Goal: Transaction & Acquisition: Purchase product/service

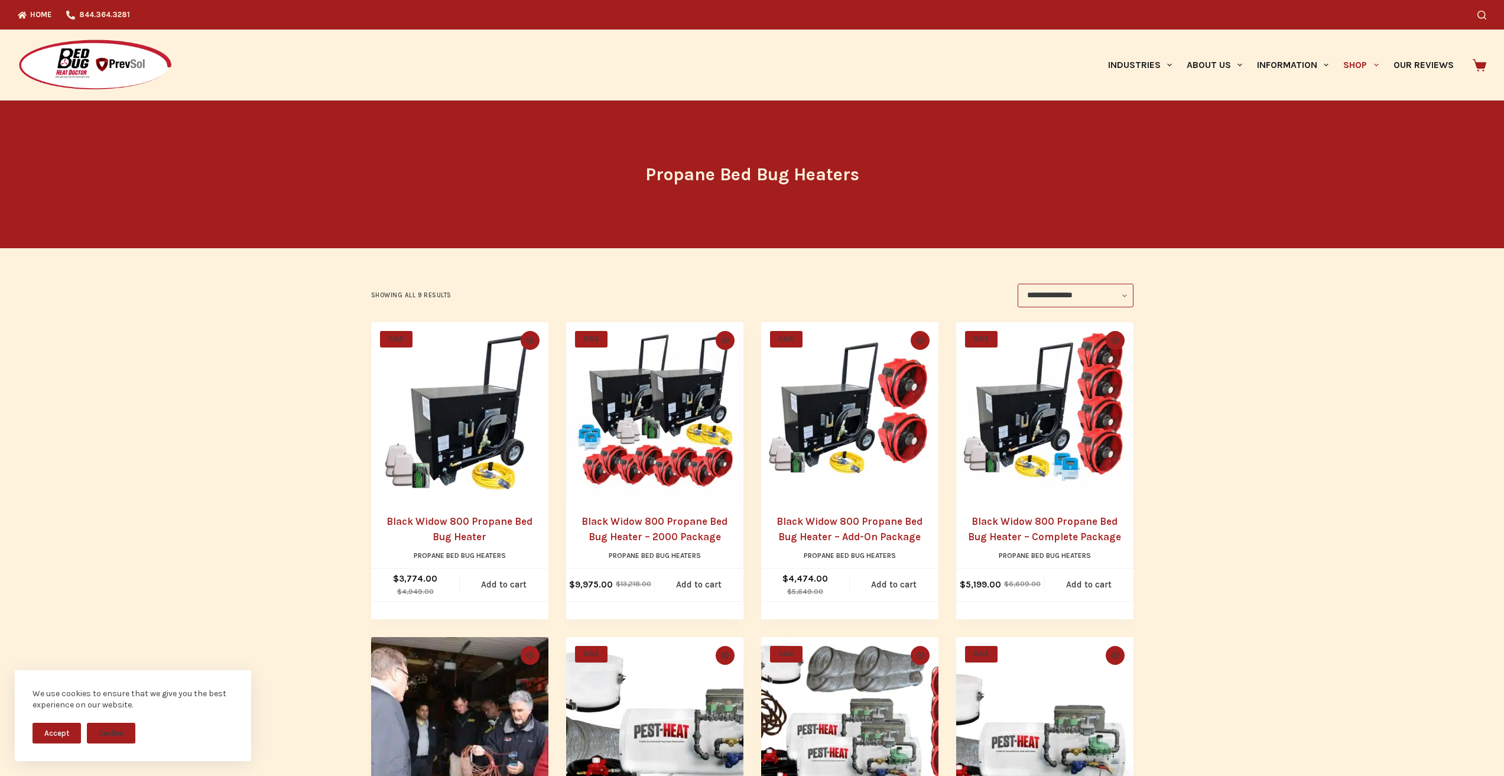
click at [987, 517] on link "Black Widow 800 Propane Bed Bug Heater – Complete Package" at bounding box center [1044, 528] width 153 height 27
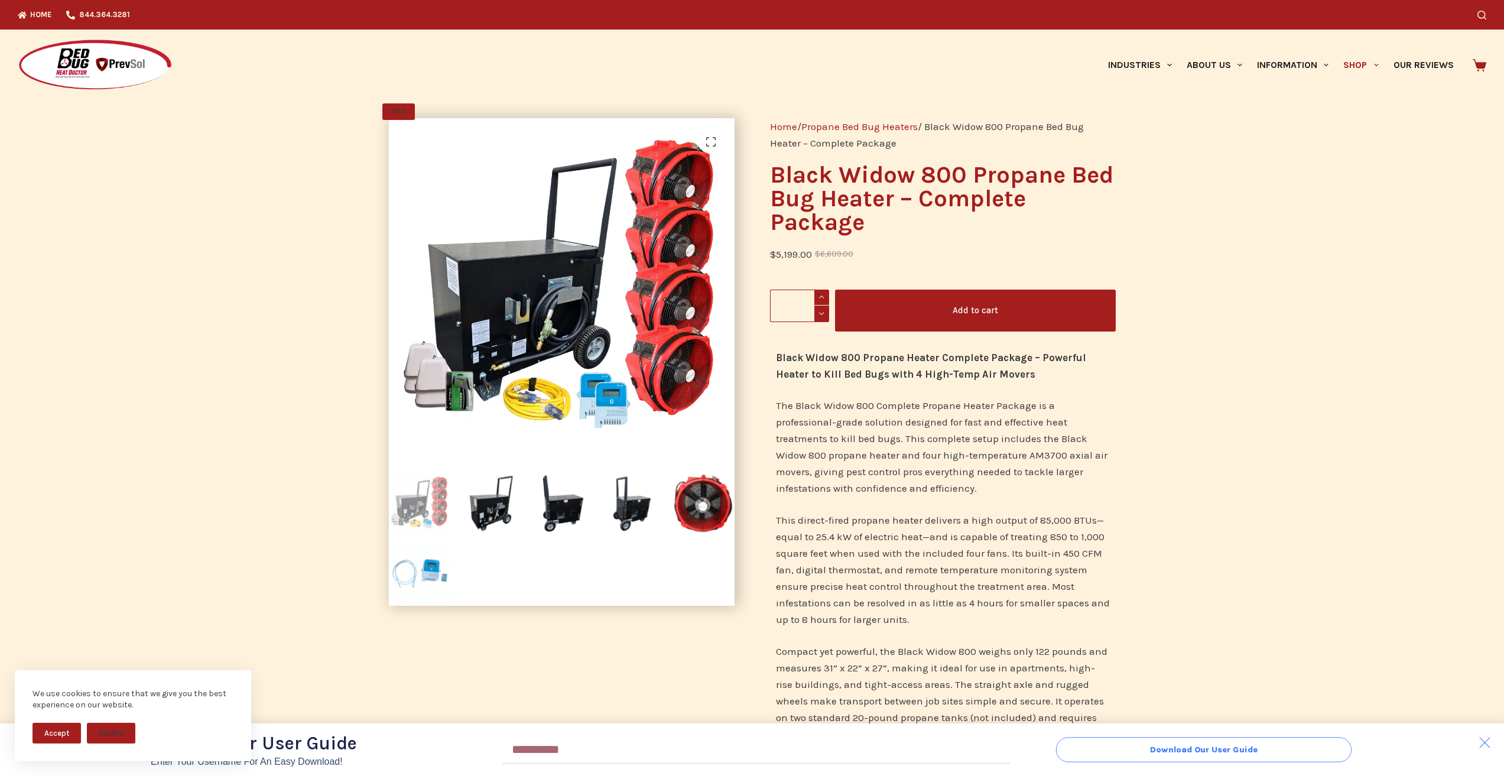
click at [1122, 747] on span "Download Our User Guide" at bounding box center [1203, 749] width 252 height 8
click at [1152, 747] on span "Download Our User Guide" at bounding box center [1204, 749] width 108 height 8
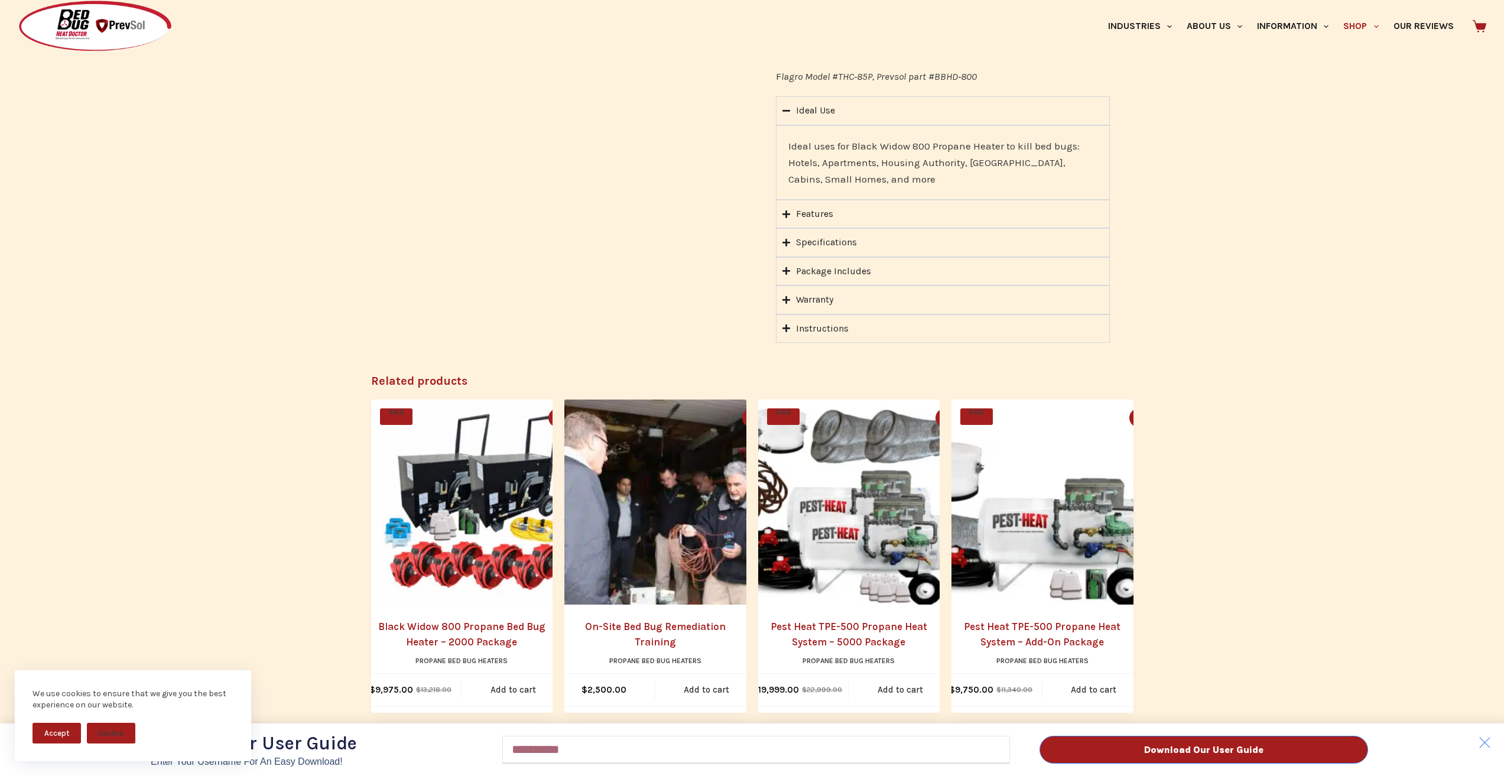
scroll to position [1059, 0]
click at [492, 614] on div "Download Our User Guide Enter Your Username for an Easy Download! Email Downloa…" at bounding box center [752, 388] width 1504 height 776
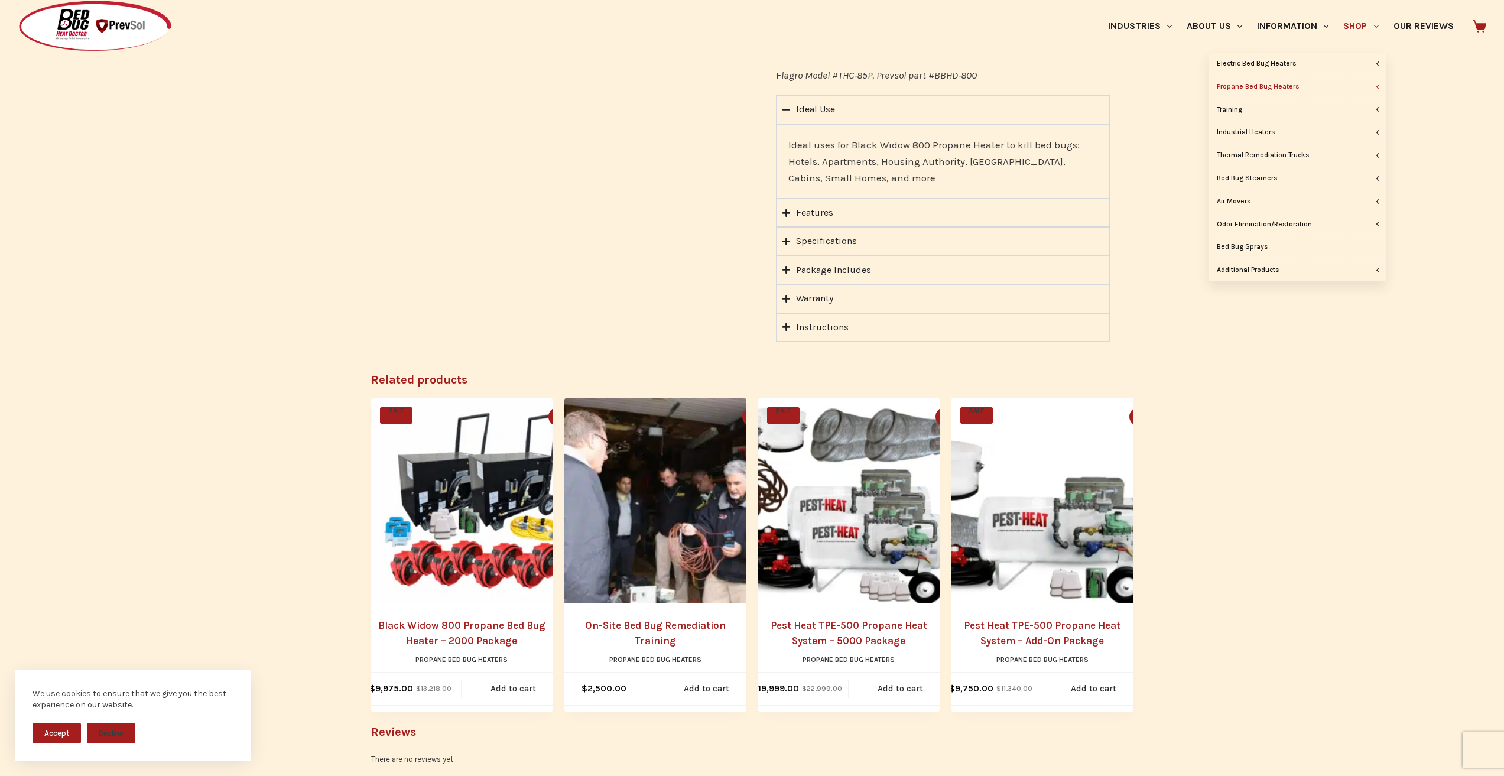
click at [1336, 11] on link "Shop" at bounding box center [1361, 26] width 50 height 53
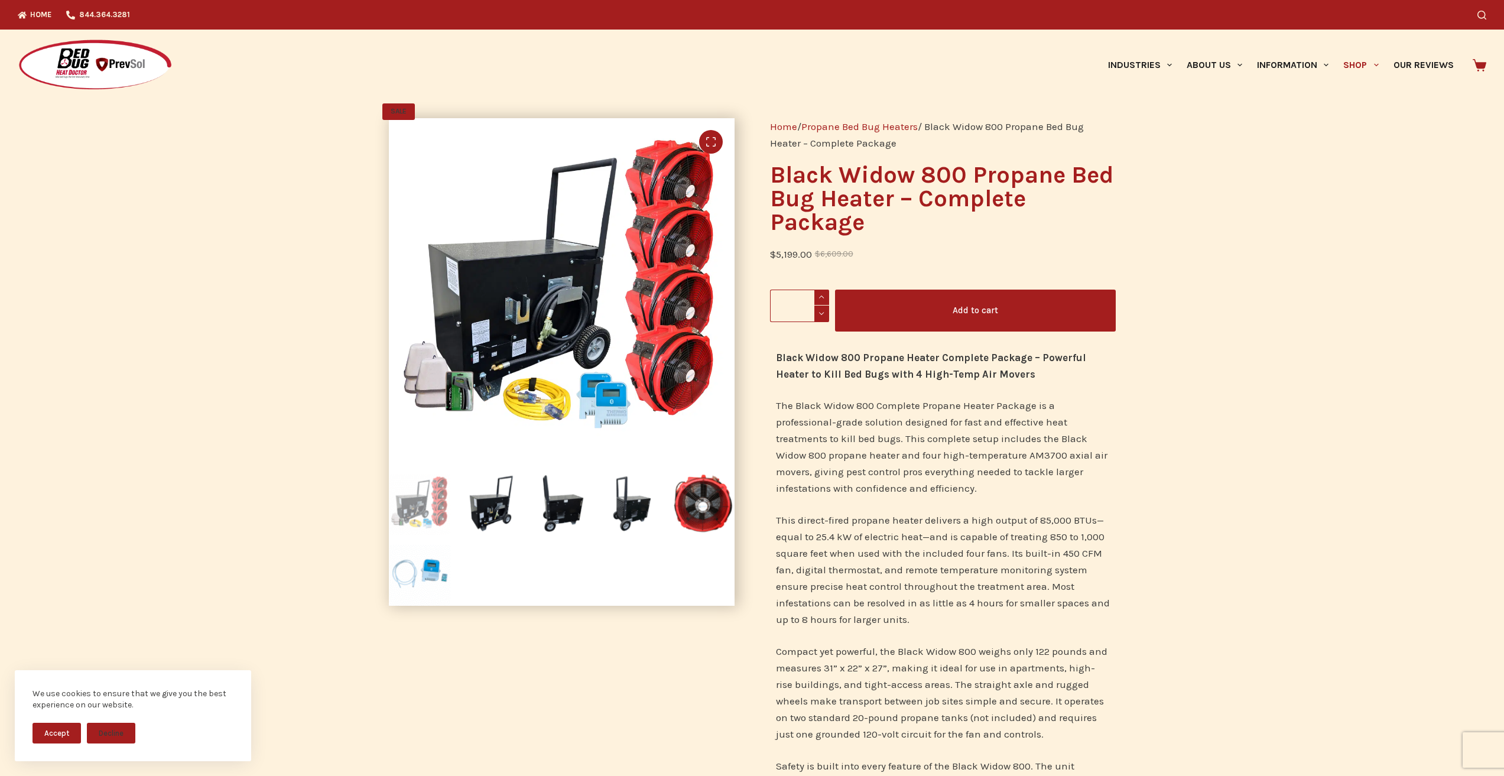
click at [716, 146] on link "🔍" at bounding box center [711, 142] width 24 height 24
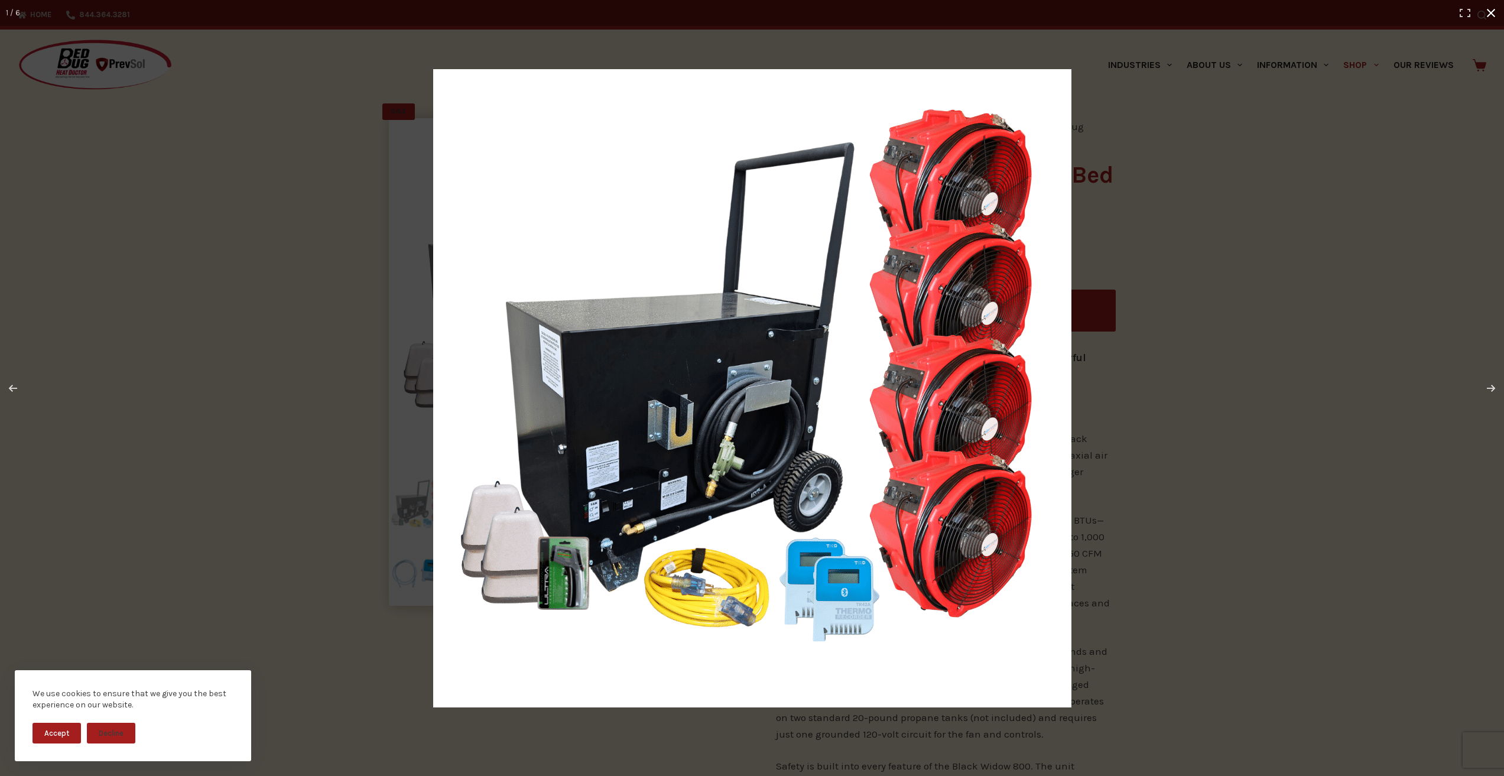
click at [408, 773] on div at bounding box center [752, 388] width 1504 height 776
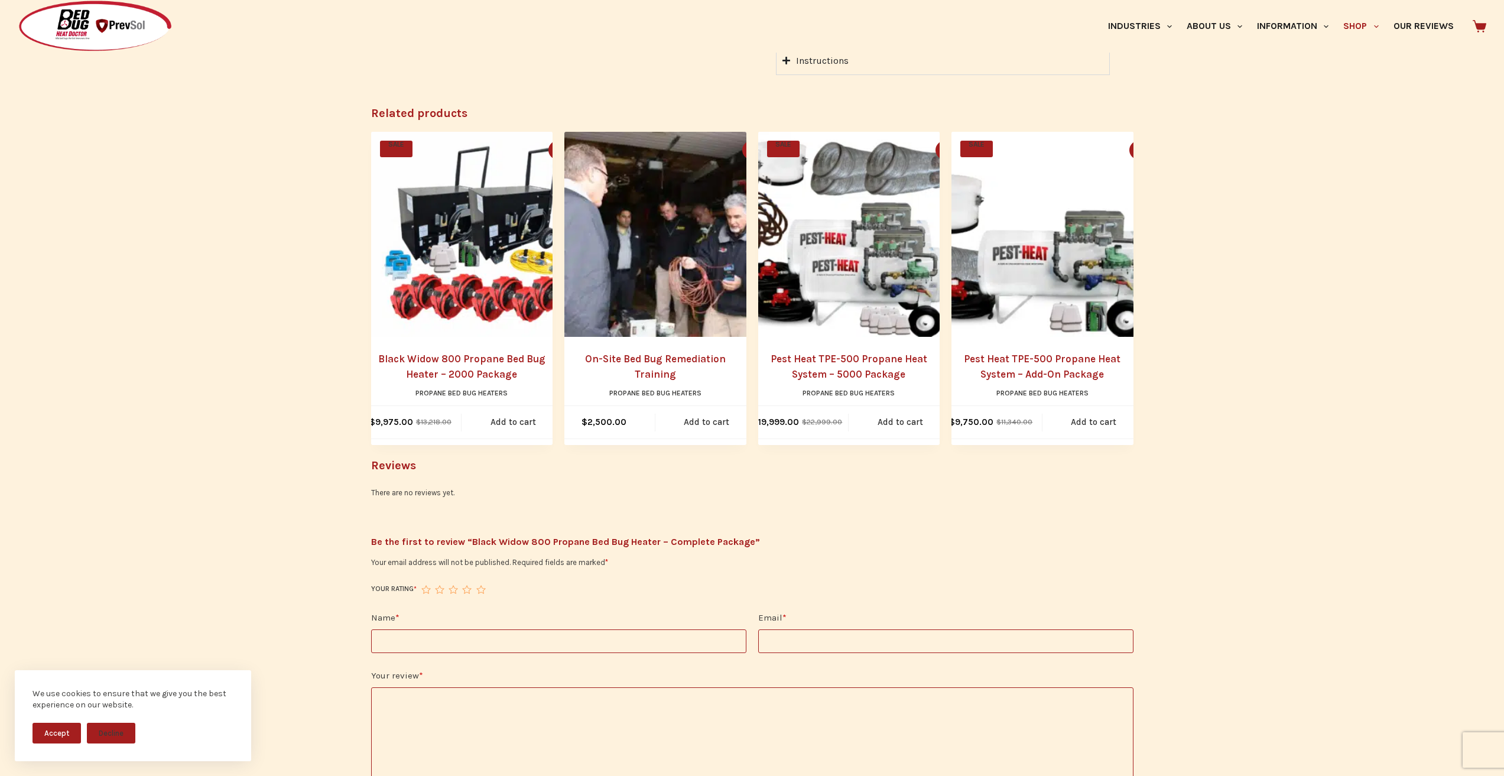
scroll to position [1330, 0]
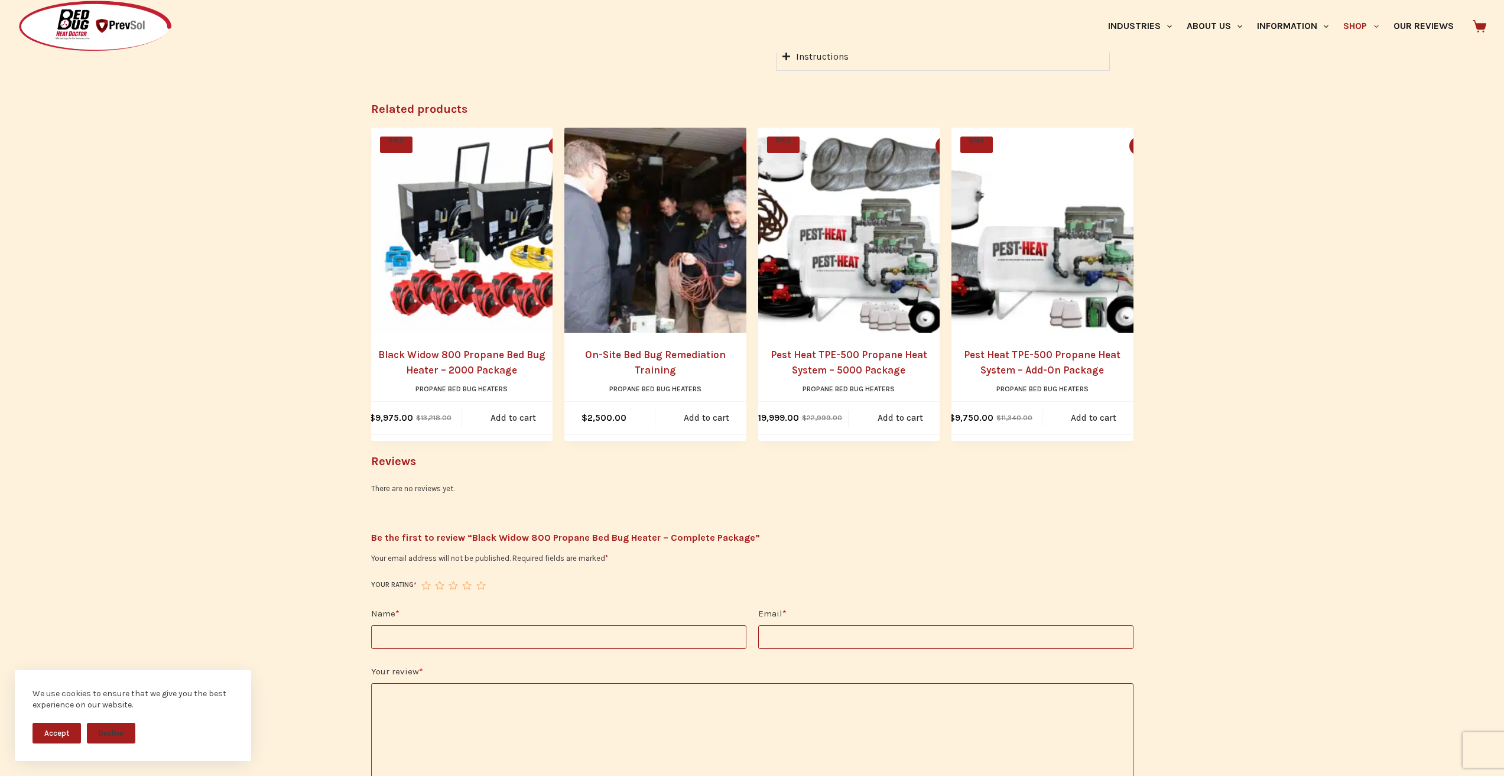
click at [795, 628] on input "Email *" at bounding box center [945, 637] width 375 height 24
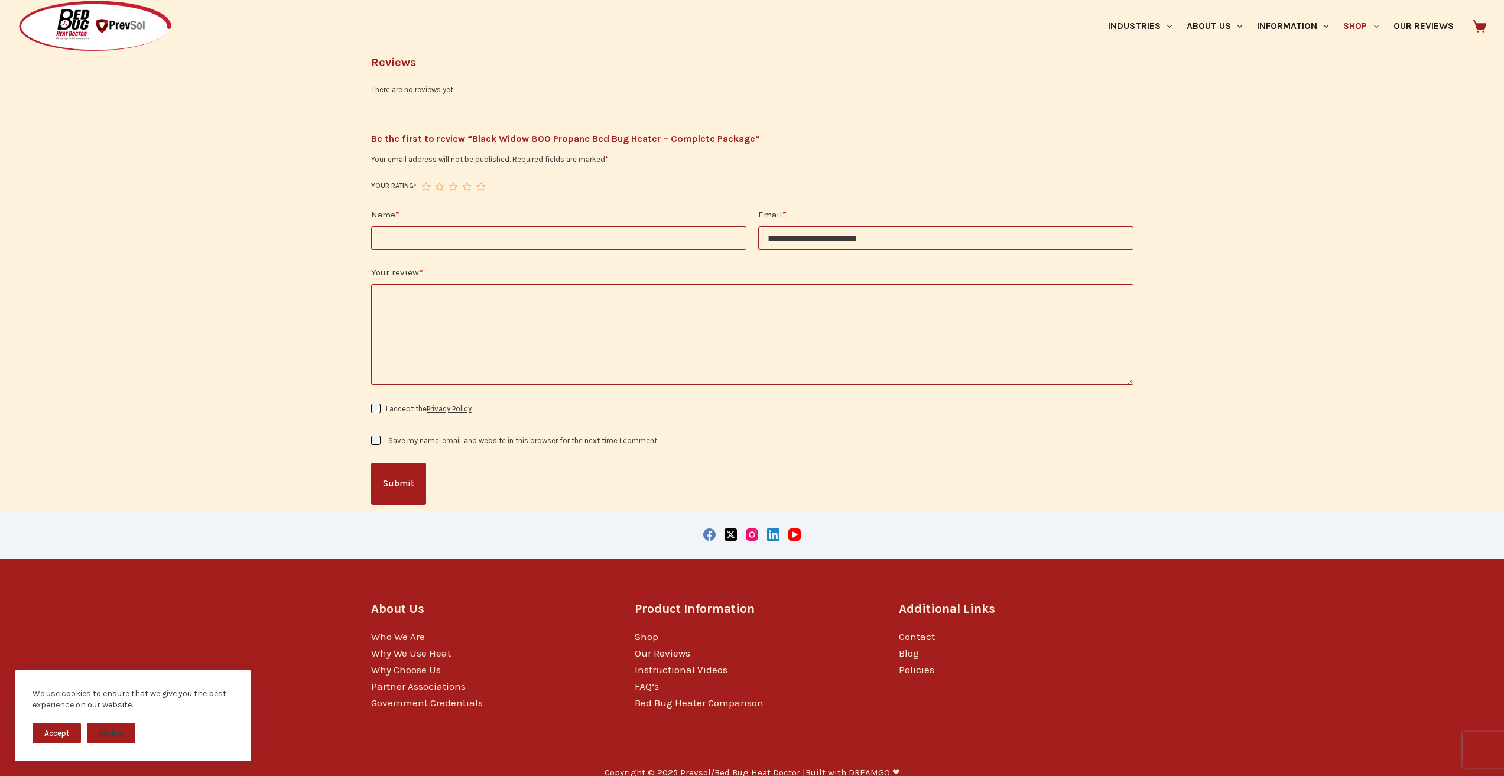
scroll to position [1729, 0]
type input "**********"
click at [433, 628] on li "Who We Are" at bounding box center [488, 636] width 235 height 17
click at [978, 773] on div "Copyright © 2025 Prevsol/Bed Bug Heat Doctor | Built with DREAMGO ❤" at bounding box center [752, 772] width 762 height 41
click at [415, 435] on label "Save my name, email, and website in this browser for the next time I comment." at bounding box center [523, 439] width 270 height 9
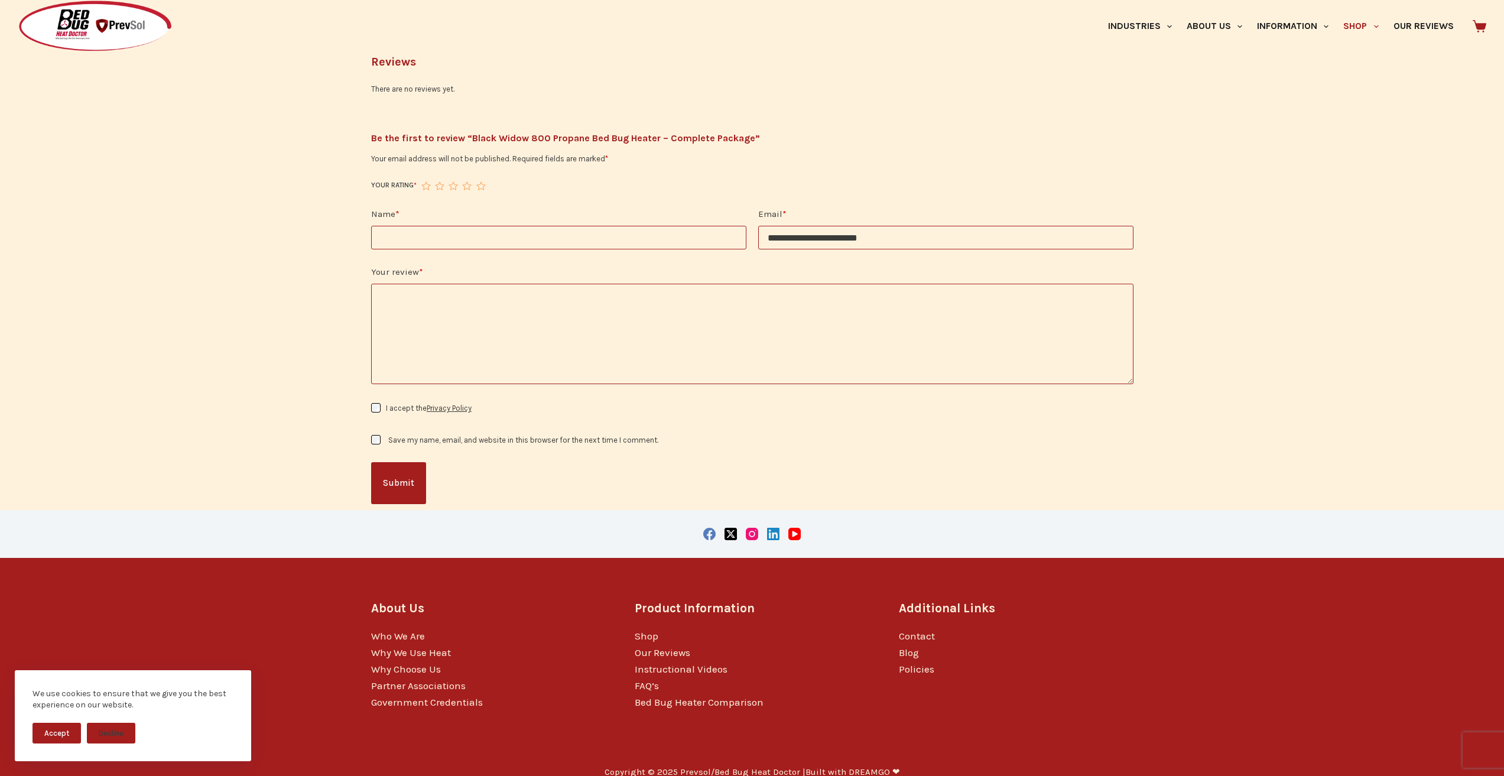
click at [1383, 765] on div "Copyright © 2025 Prevsol/Bed Bug Heat Doctor | Built with DREAMGO ❤" at bounding box center [752, 772] width 1504 height 41
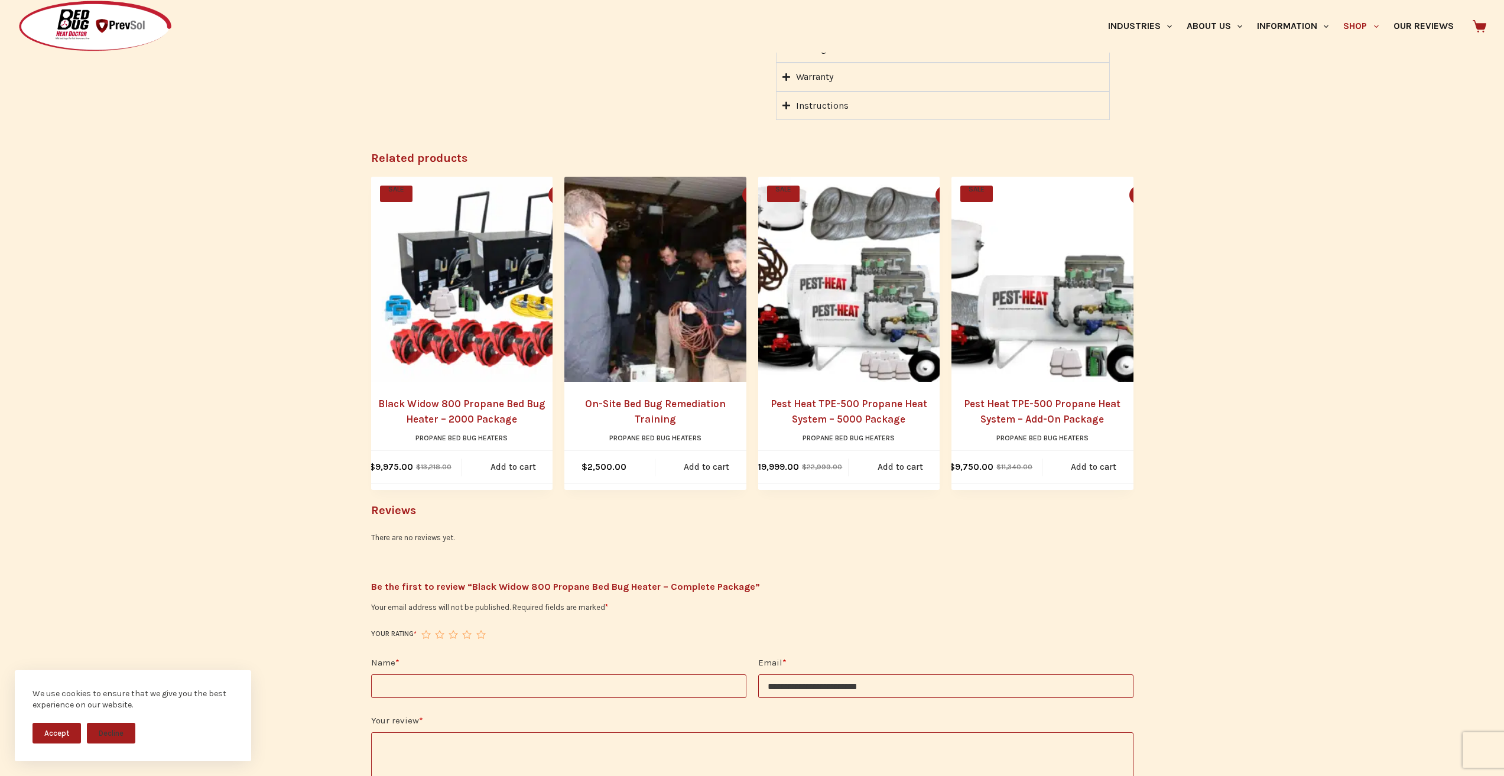
scroll to position [1237, 0]
